Goal: Information Seeking & Learning: Learn about a topic

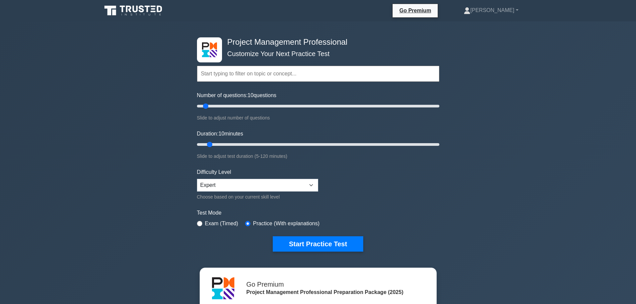
click at [247, 76] on input "text" at bounding box center [318, 74] width 242 height 16
click at [150, 110] on div "Project Management Professional Customize Your Next Practice Test Topics Scope …" at bounding box center [318, 231] width 636 height 420
click at [222, 185] on select "Beginner Intermediate Expert" at bounding box center [257, 185] width 121 height 13
click at [232, 189] on select "Beginner Intermediate Expert" at bounding box center [257, 185] width 121 height 13
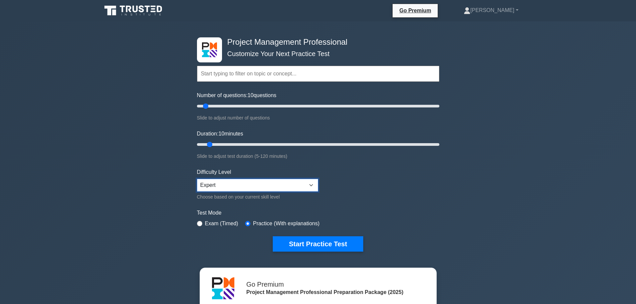
click at [232, 188] on select "Beginner Intermediate Expert" at bounding box center [257, 185] width 121 height 13
drag, startPoint x: 211, startPoint y: 144, endPoint x: 235, endPoint y: 145, distance: 23.7
click at [235, 145] on input "Duration: 20 minutes" at bounding box center [318, 144] width 242 height 8
drag, startPoint x: 229, startPoint y: 143, endPoint x: 201, endPoint y: 140, distance: 27.9
type input "5"
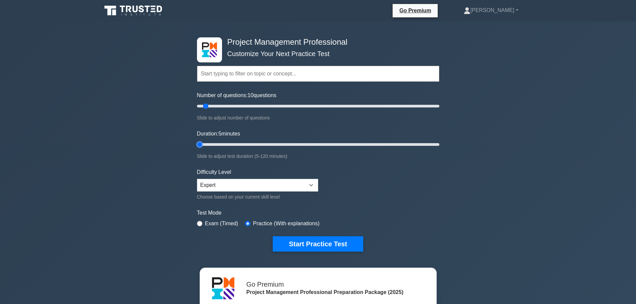
click at [201, 140] on input "Duration: 5 minutes" at bounding box center [318, 144] width 242 height 8
drag, startPoint x: 206, startPoint y: 105, endPoint x: 196, endPoint y: 105, distance: 10.3
type input "5"
click at [197, 105] on input "Number of questions: 5 questions" at bounding box center [318, 106] width 242 height 8
drag, startPoint x: 201, startPoint y: 148, endPoint x: 206, endPoint y: 148, distance: 4.7
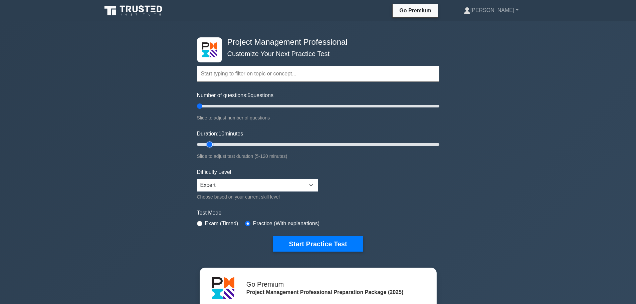
type input "10"
click at [206, 148] on input "Duration: 10 minutes" at bounding box center [318, 144] width 242 height 8
click at [333, 246] on button "Start Practice Test" at bounding box center [318, 243] width 90 height 15
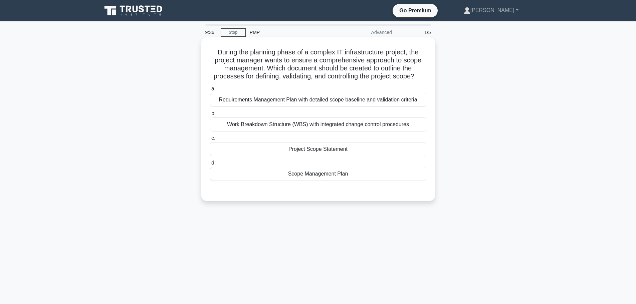
click at [351, 176] on div "Scope Management Plan" at bounding box center [318, 174] width 216 height 14
click at [210, 165] on input "d. Scope Management Plan" at bounding box center [210, 163] width 0 height 4
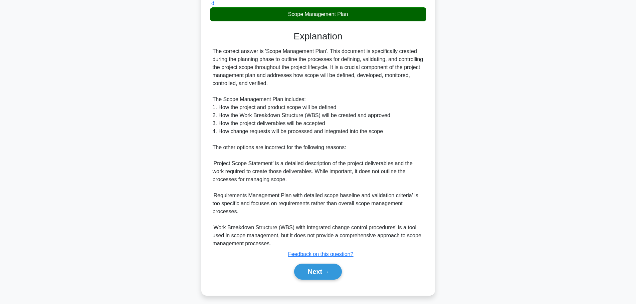
scroll to position [164, 0]
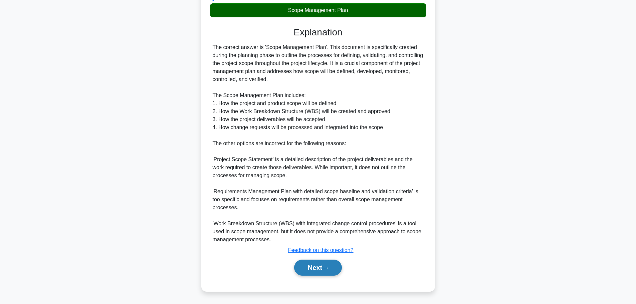
click at [325, 268] on icon at bounding box center [325, 268] width 6 height 4
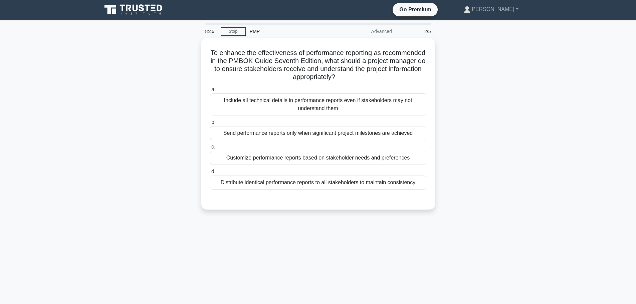
scroll to position [0, 0]
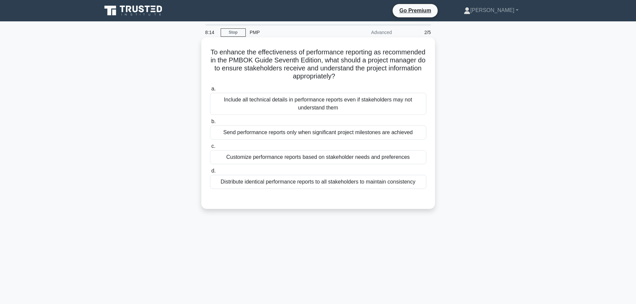
click at [274, 157] on div "Customize performance reports based on stakeholder needs and preferences" at bounding box center [318, 157] width 216 height 14
click at [210, 148] on input "c. Customize performance reports based on stakeholder needs and preferences" at bounding box center [210, 146] width 0 height 4
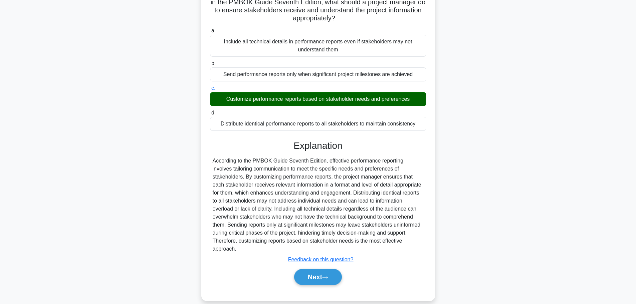
click at [294, 269] on button "Next" at bounding box center [318, 277] width 48 height 16
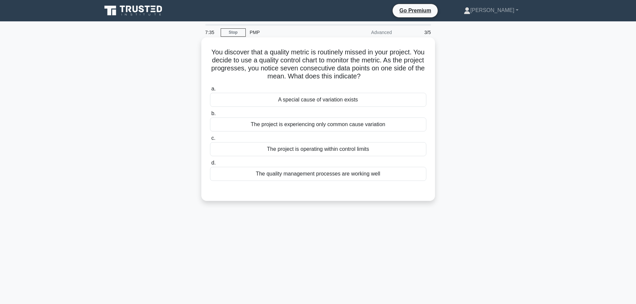
click at [283, 104] on div "A special cause of variation exists" at bounding box center [318, 100] width 216 height 14
click at [210, 91] on input "a. A special cause of variation exists" at bounding box center [210, 89] width 0 height 4
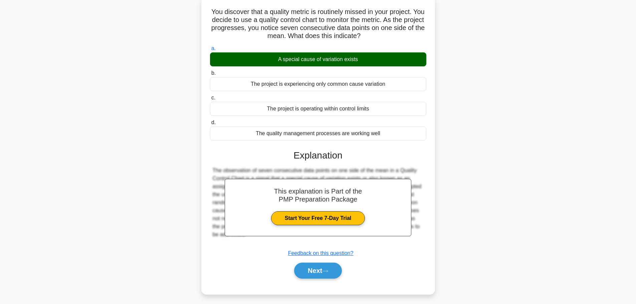
scroll to position [56, 0]
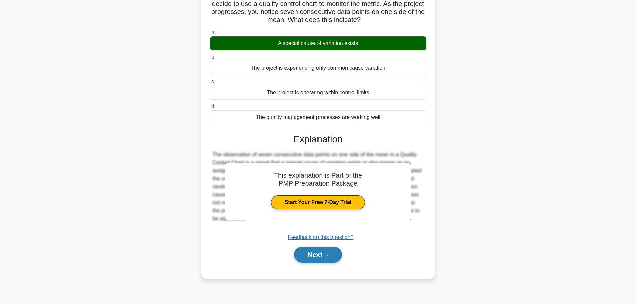
click at [325, 259] on button "Next" at bounding box center [318, 255] width 48 height 16
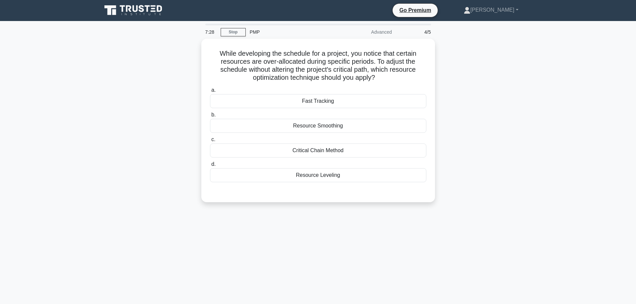
scroll to position [0, 0]
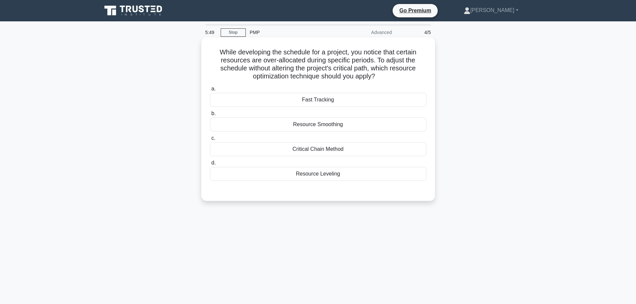
click at [323, 174] on div "Resource Leveling" at bounding box center [318, 174] width 216 height 14
click at [210, 165] on input "d. Resource Leveling" at bounding box center [210, 163] width 0 height 4
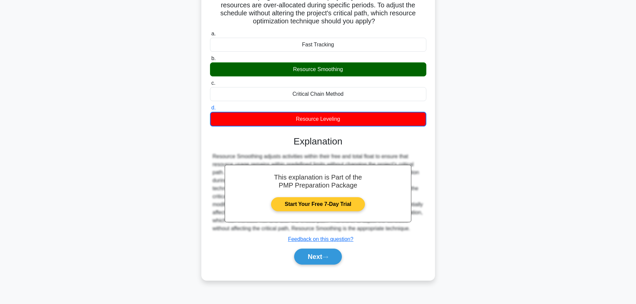
scroll to position [56, 0]
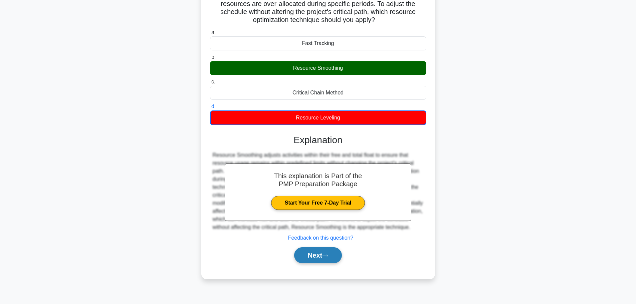
click at [312, 253] on button "Next" at bounding box center [318, 255] width 48 height 16
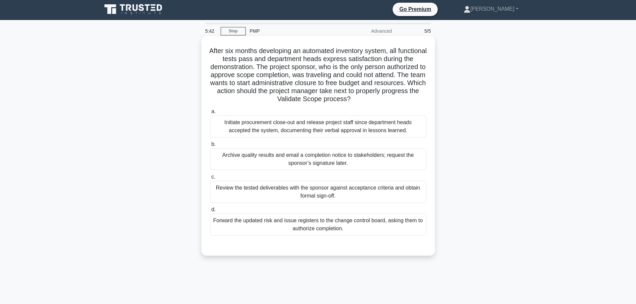
scroll to position [0, 0]
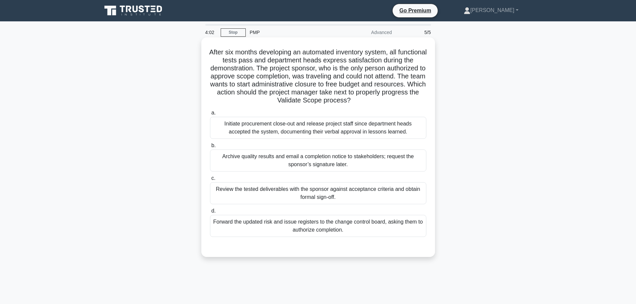
click at [256, 198] on div "Review the tested deliverables with the sponsor against acceptance criteria and…" at bounding box center [318, 193] width 216 height 22
click at [210, 181] on input "c. Review the tested deliverables with the sponsor against acceptance criteria …" at bounding box center [210, 178] width 0 height 4
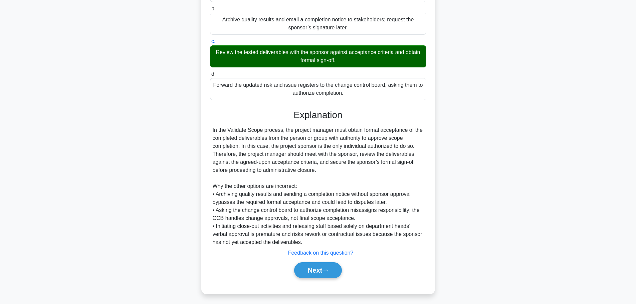
scroll to position [140, 0]
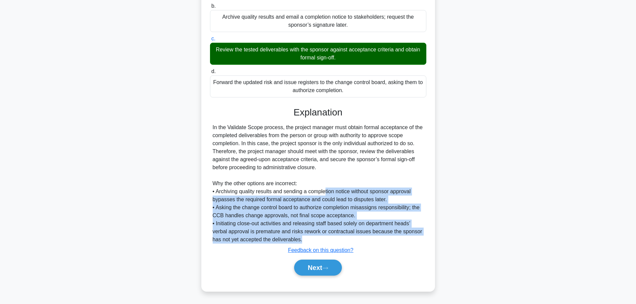
drag, startPoint x: 325, startPoint y: 190, endPoint x: 320, endPoint y: 237, distance: 47.9
click at [320, 237] on div "In the Validate Scope process, the project manager must obtain formal acceptanc…" at bounding box center [318, 183] width 211 height 120
click at [326, 262] on button "Next" at bounding box center [318, 268] width 48 height 16
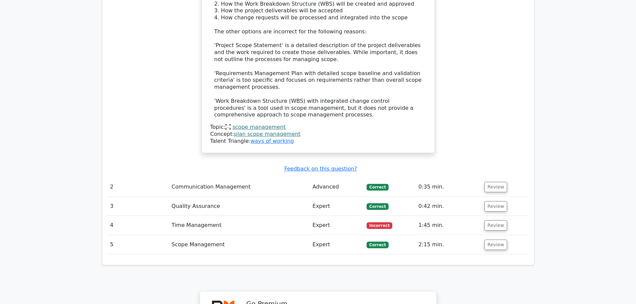
scroll to position [890, 0]
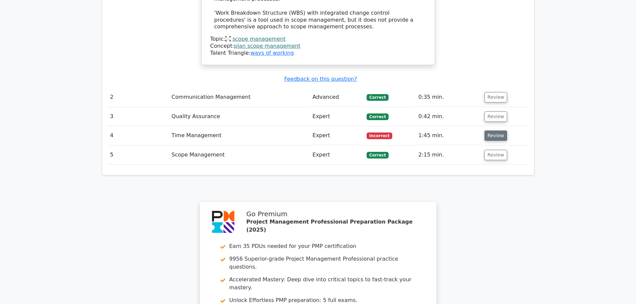
click at [489, 130] on button "Review" at bounding box center [495, 135] width 23 height 10
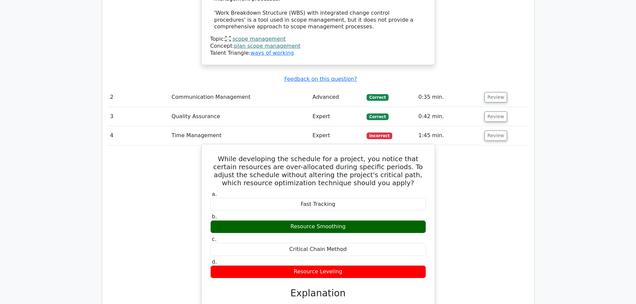
drag, startPoint x: 354, startPoint y: 171, endPoint x: 292, endPoint y: 174, distance: 62.8
click at [292, 220] on div "Resource Smoothing" at bounding box center [318, 226] width 216 height 13
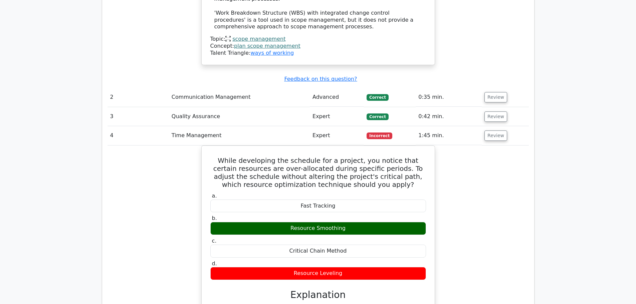
scroll to position [778, 0]
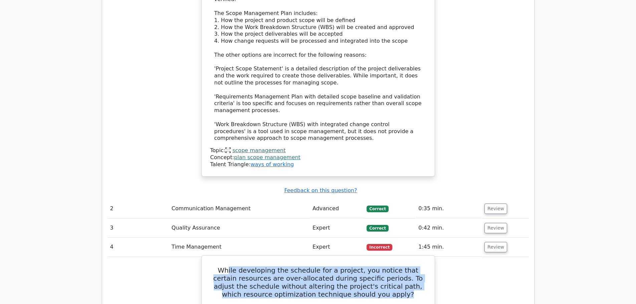
drag, startPoint x: 224, startPoint y: 212, endPoint x: 383, endPoint y: 244, distance: 162.1
click at [383, 266] on h5 "While developing the schedule for a project, you notice that certain resources …" at bounding box center [318, 282] width 217 height 32
click at [344, 266] on h5 "While developing the schedule for a project, you notice that certain resources …" at bounding box center [318, 282] width 217 height 32
drag, startPoint x: 348, startPoint y: 237, endPoint x: 210, endPoint y: 217, distance: 139.5
click at [210, 266] on h5 "While developing the schedule for a project, you notice that certain resources …" at bounding box center [318, 282] width 217 height 32
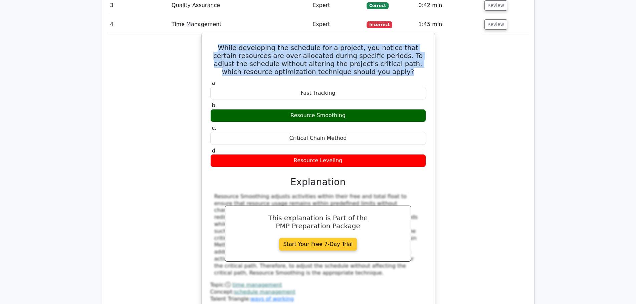
scroll to position [890, 0]
